Goal: Task Accomplishment & Management: Use online tool/utility

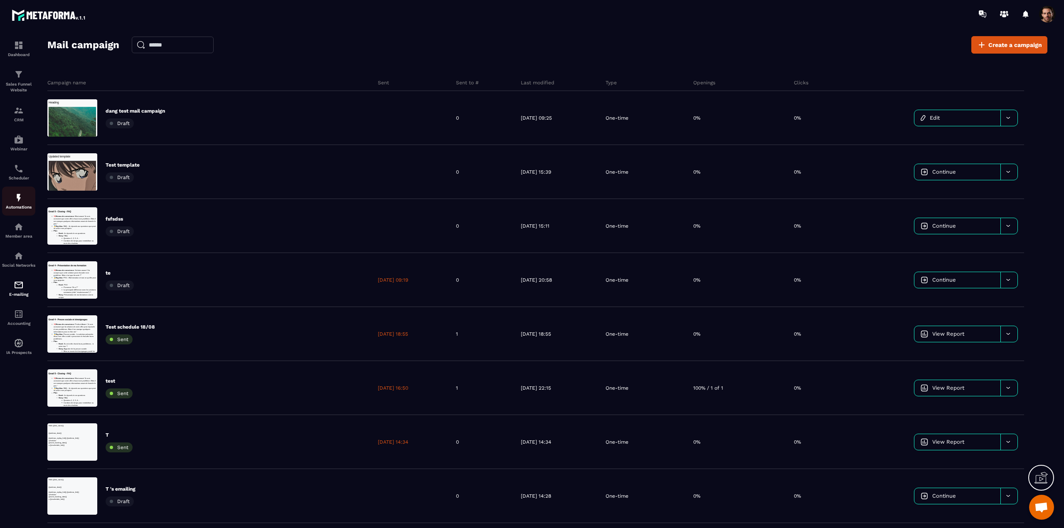
click at [17, 202] on img at bounding box center [19, 198] width 10 height 10
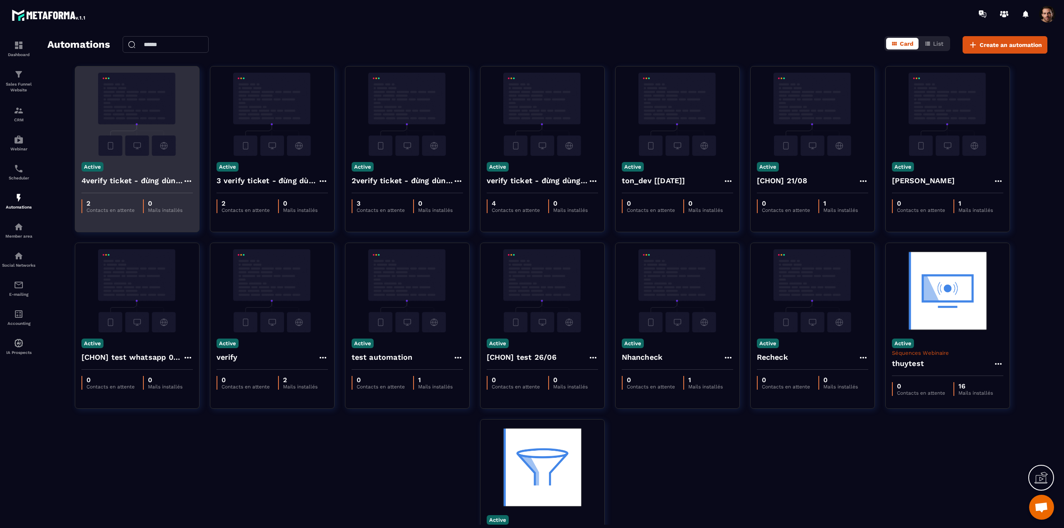
click at [151, 133] on img at bounding box center [136, 114] width 111 height 83
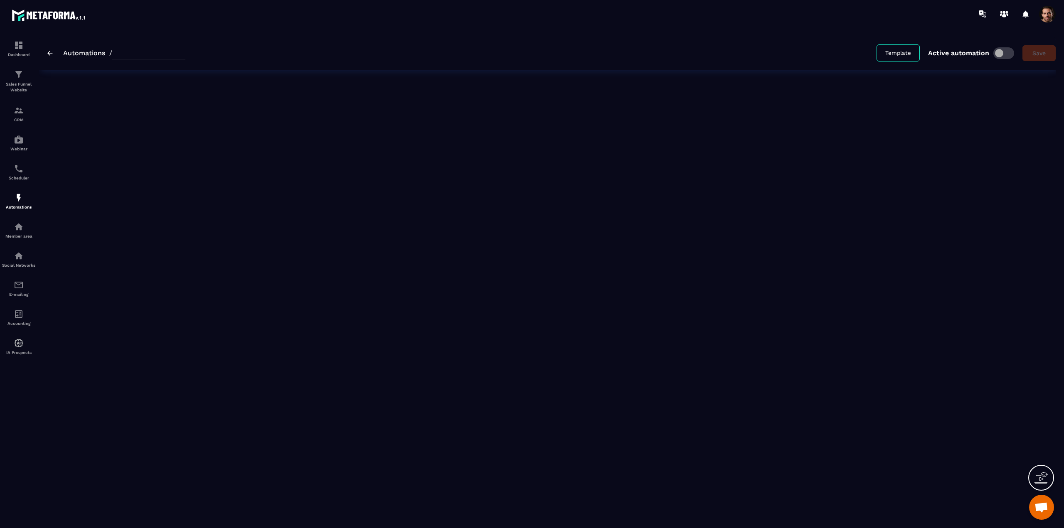
type input "**********"
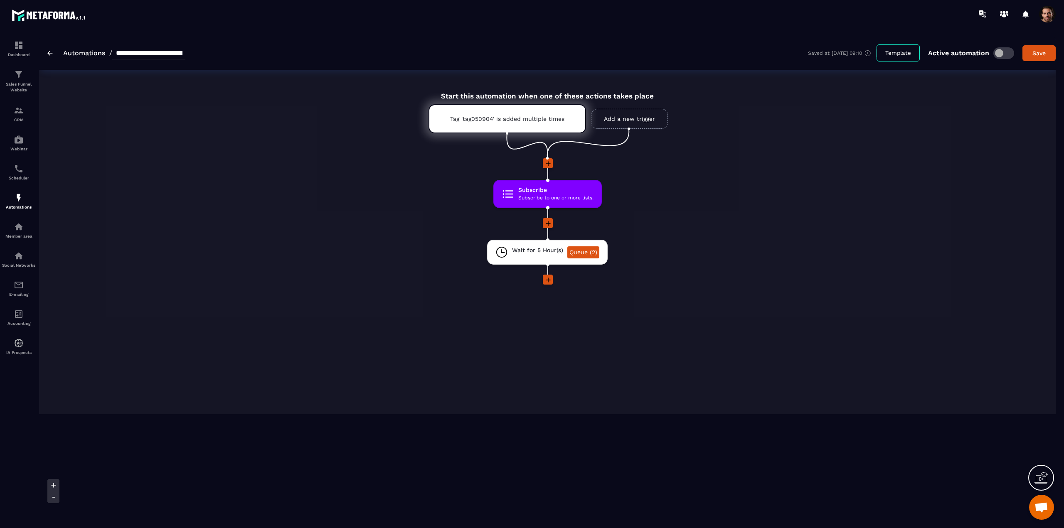
click at [550, 279] on icon at bounding box center [548, 280] width 8 height 8
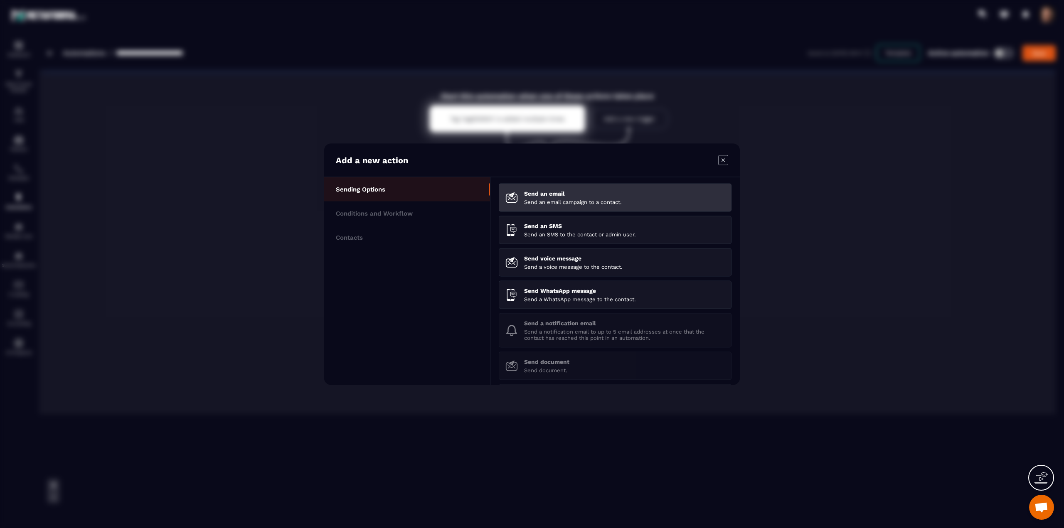
click at [555, 201] on p "Send an email campaign to a contact." at bounding box center [624, 202] width 201 height 6
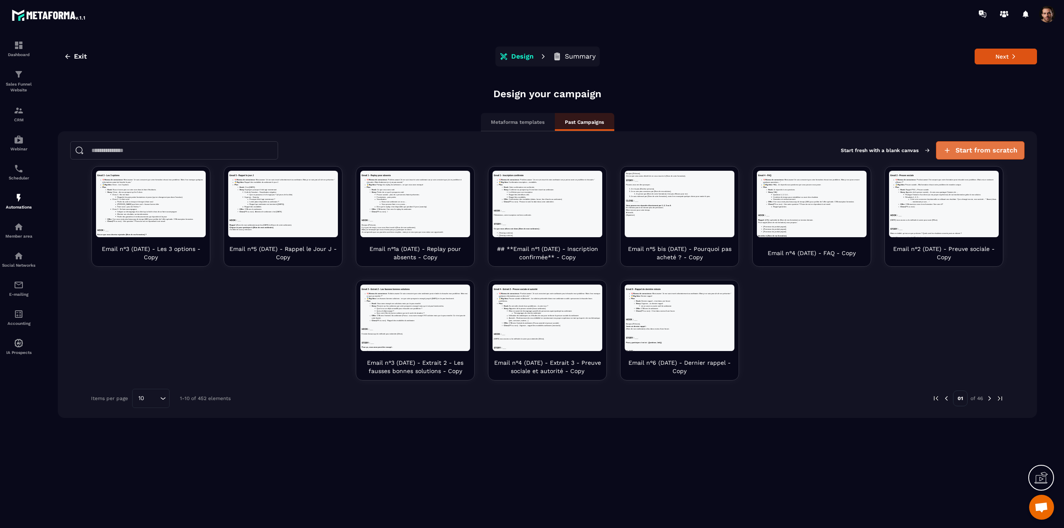
click at [987, 149] on span "Start from scratch" at bounding box center [987, 150] width 62 height 8
